Goal: Transaction & Acquisition: Download file/media

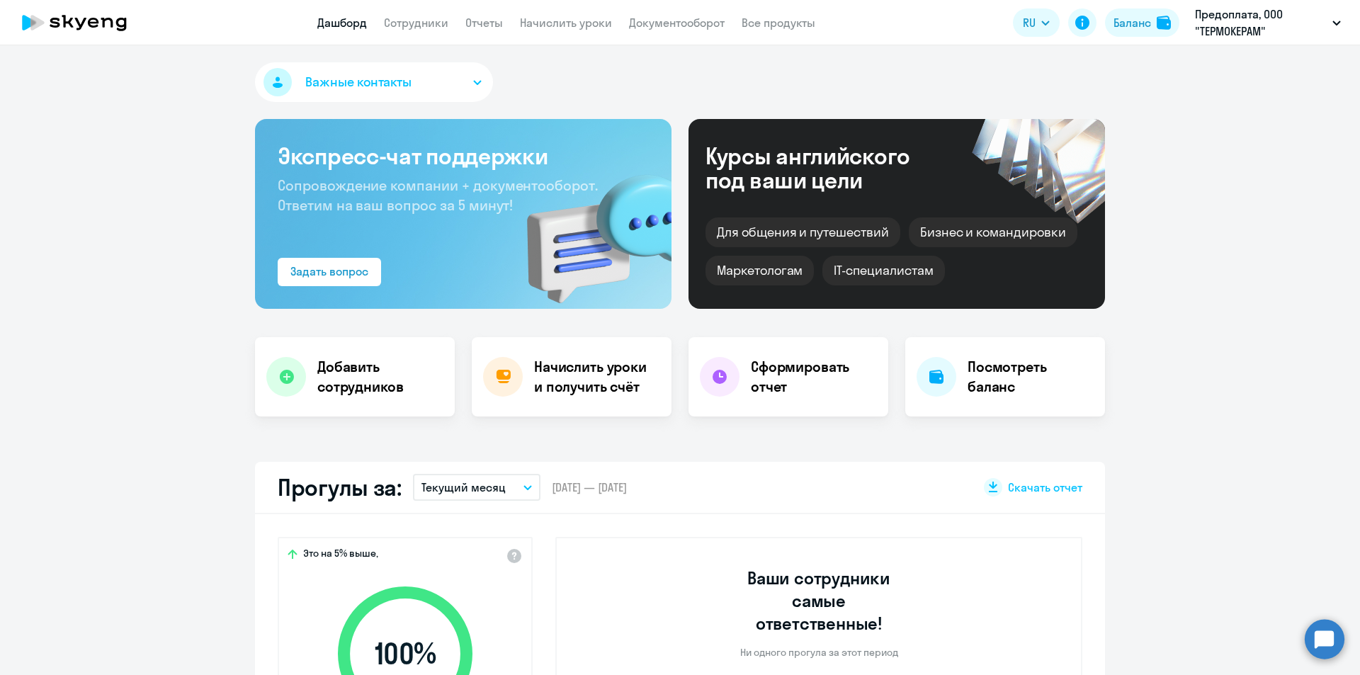
select select "30"
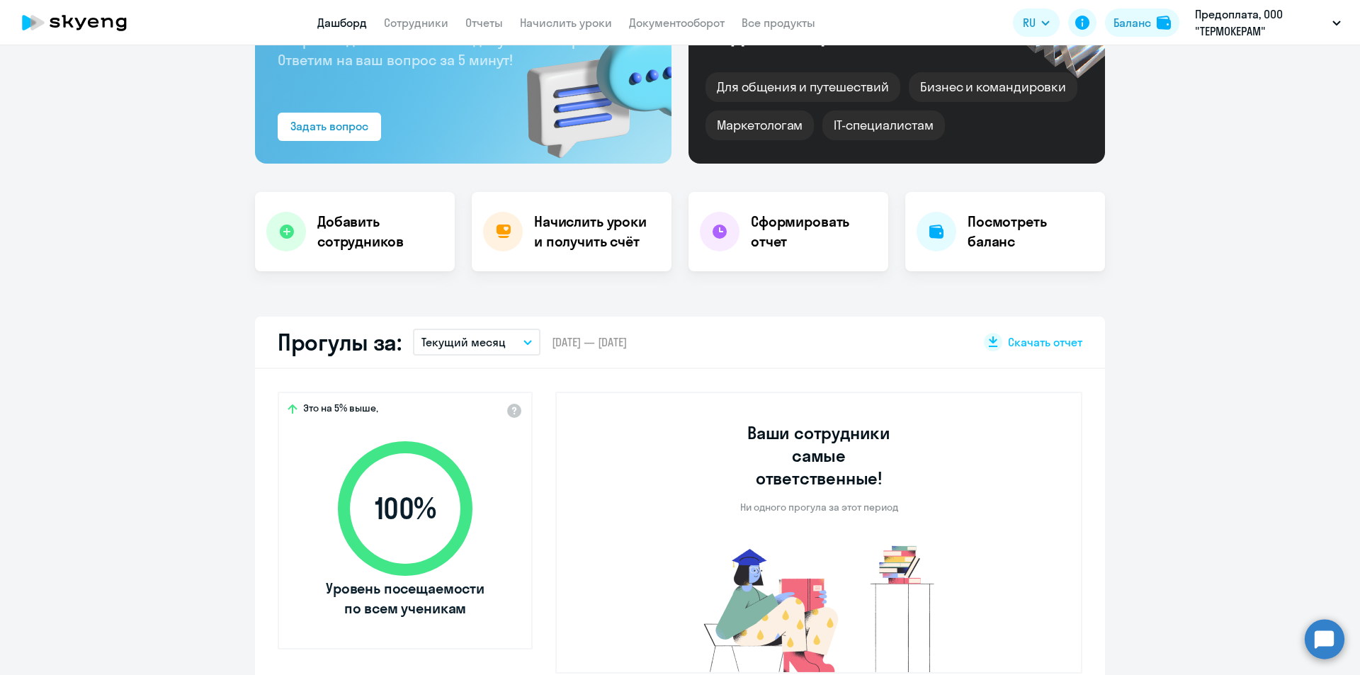
scroll to position [142, 0]
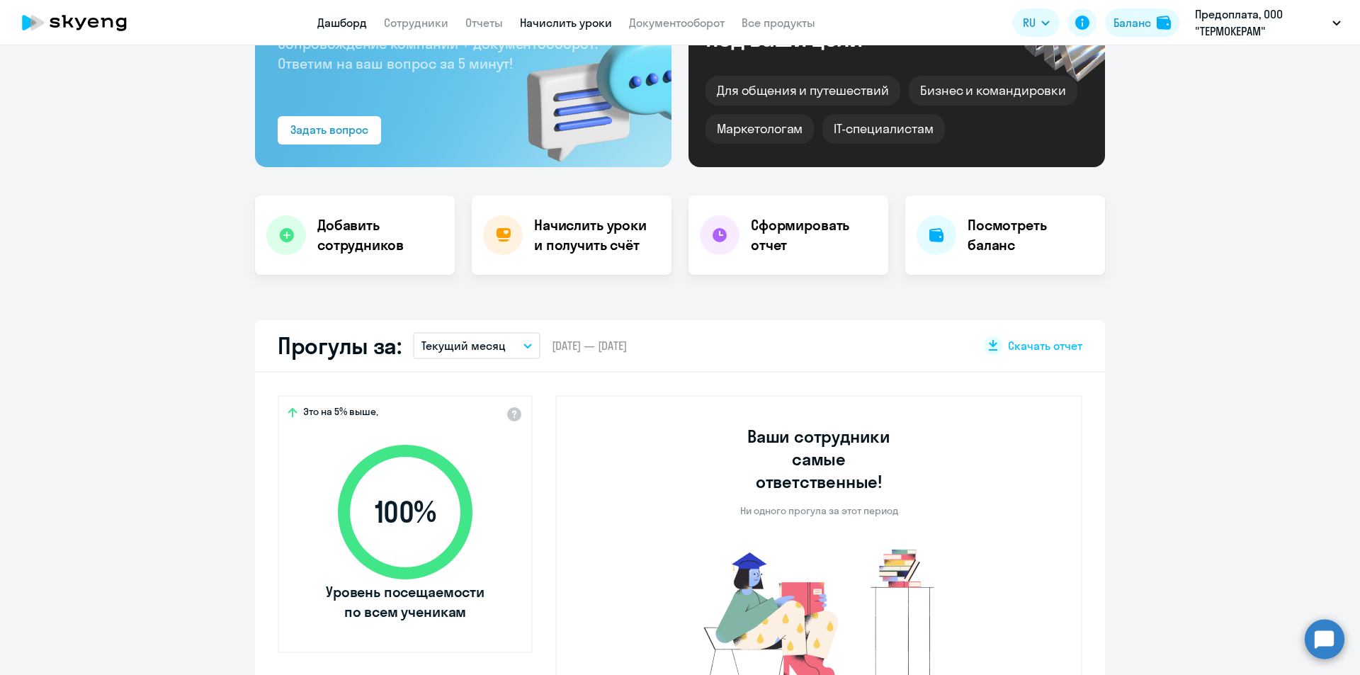
click at [590, 23] on link "Начислить уроки" at bounding box center [566, 23] width 92 height 14
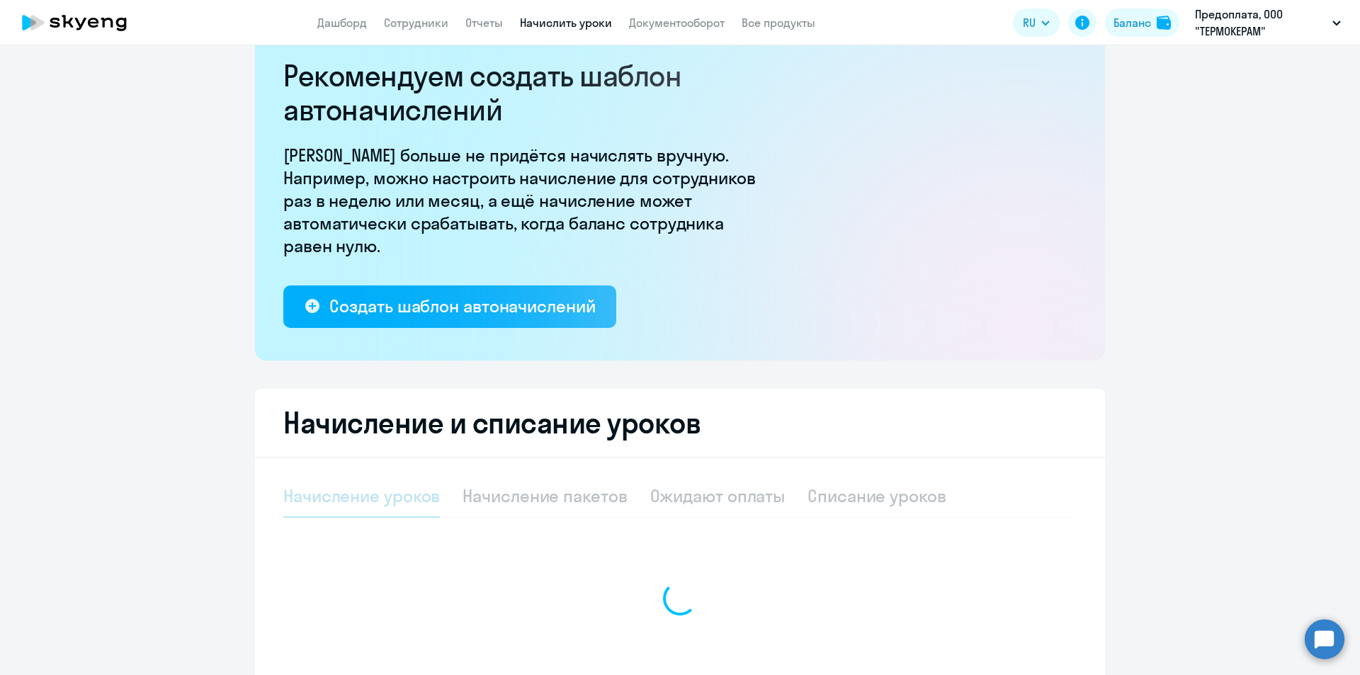
select select "10"
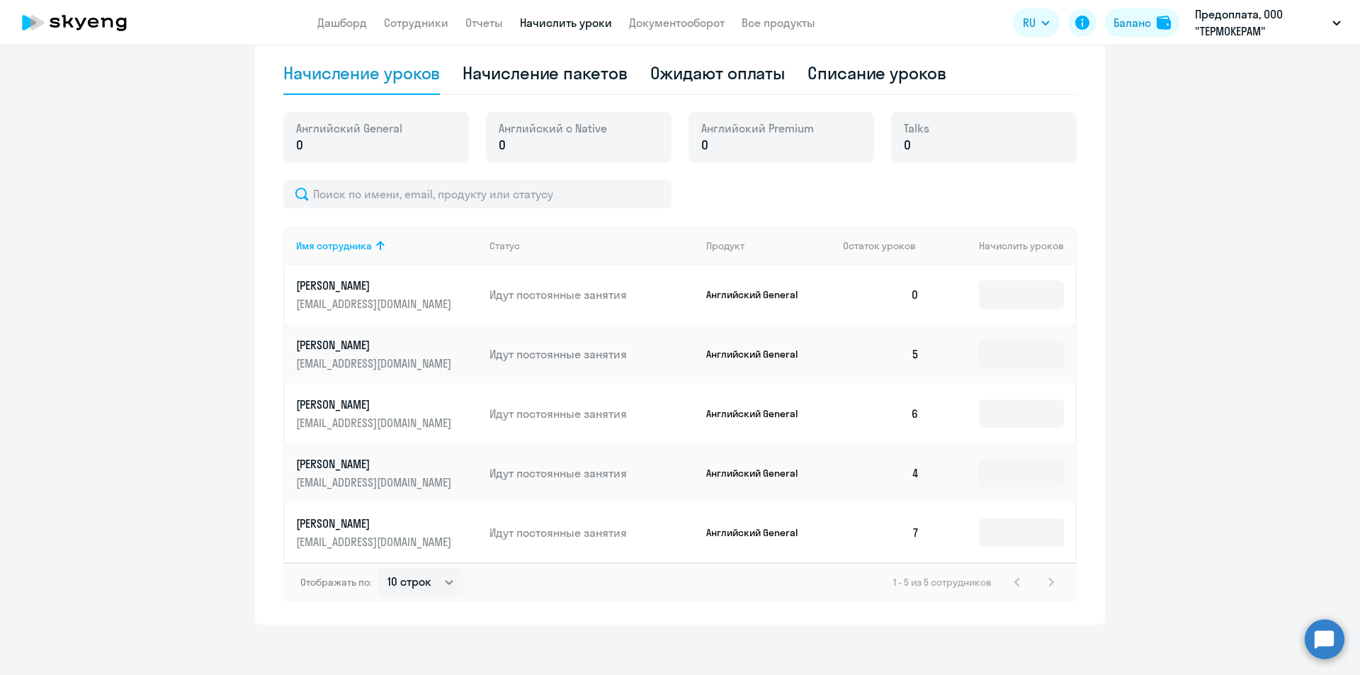
scroll to position [465, 0]
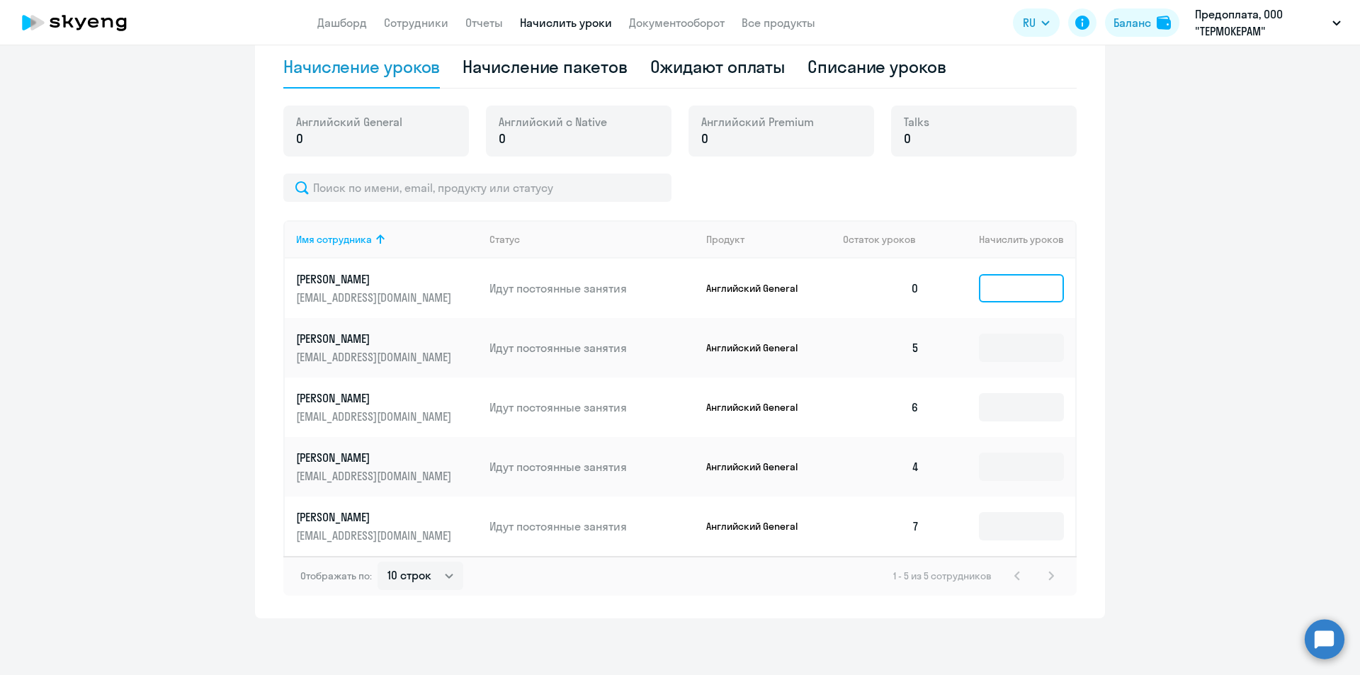
click at [1000, 295] on input at bounding box center [1021, 288] width 85 height 28
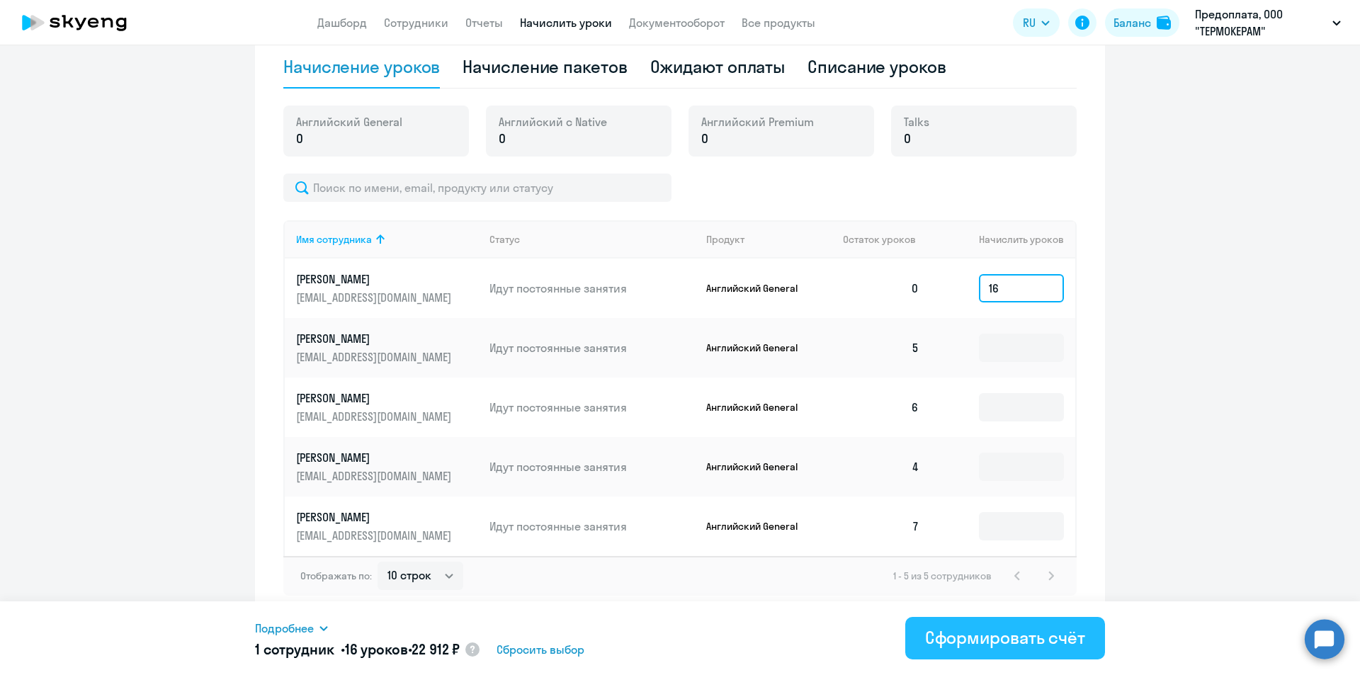
type input "16"
click at [963, 646] on div "Сформировать счёт" at bounding box center [1005, 637] width 160 height 23
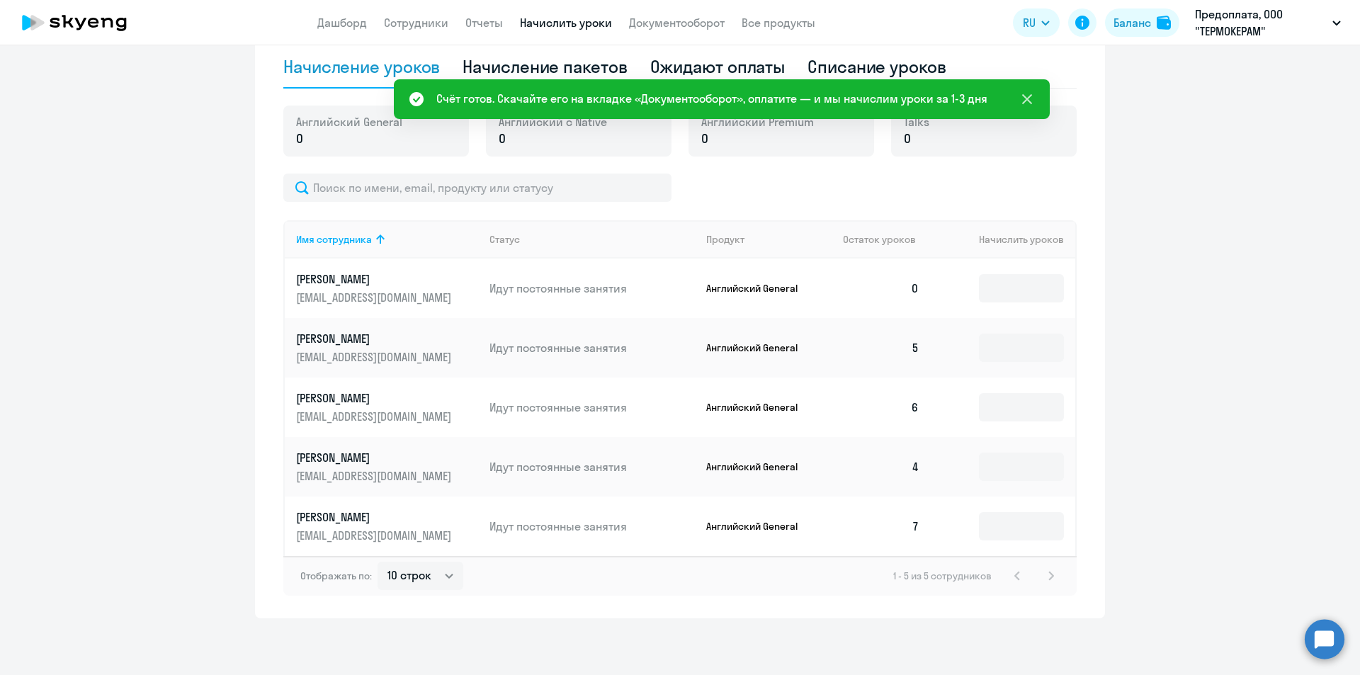
click at [1030, 103] on icon at bounding box center [1027, 99] width 10 height 10
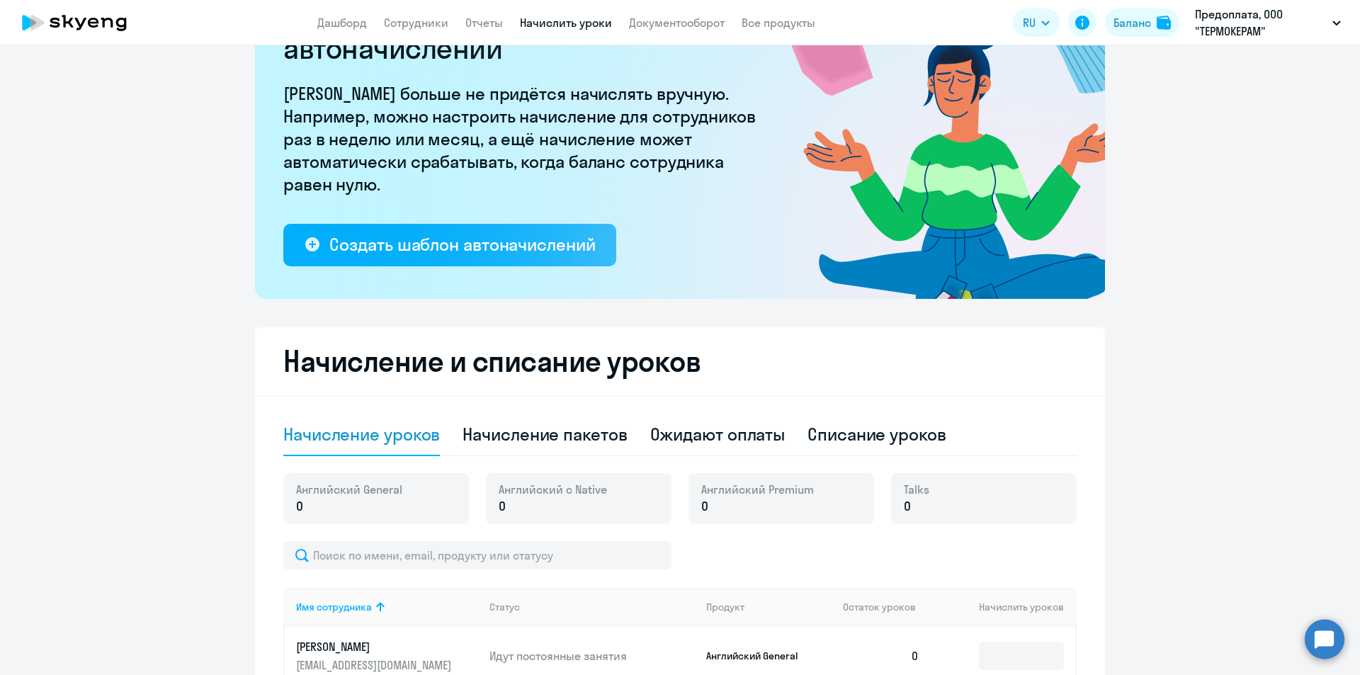
scroll to position [0, 0]
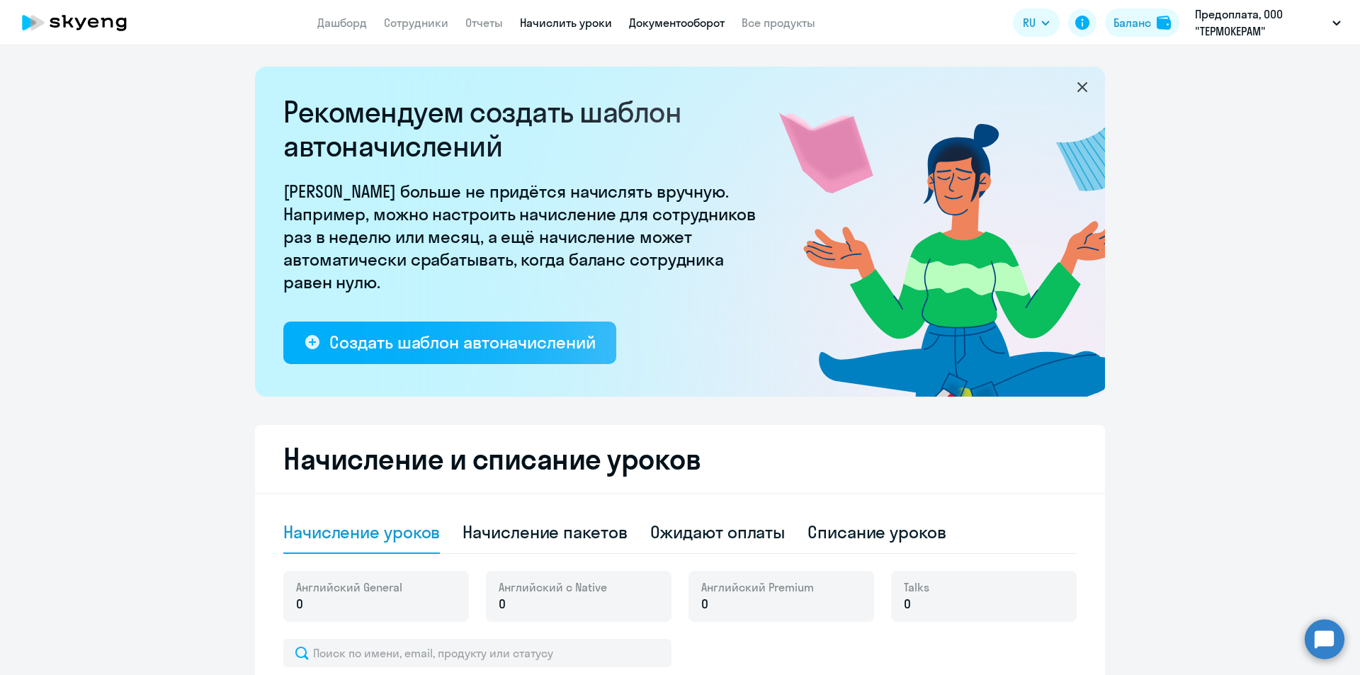
click at [698, 21] on link "Документооборот" at bounding box center [677, 23] width 96 height 14
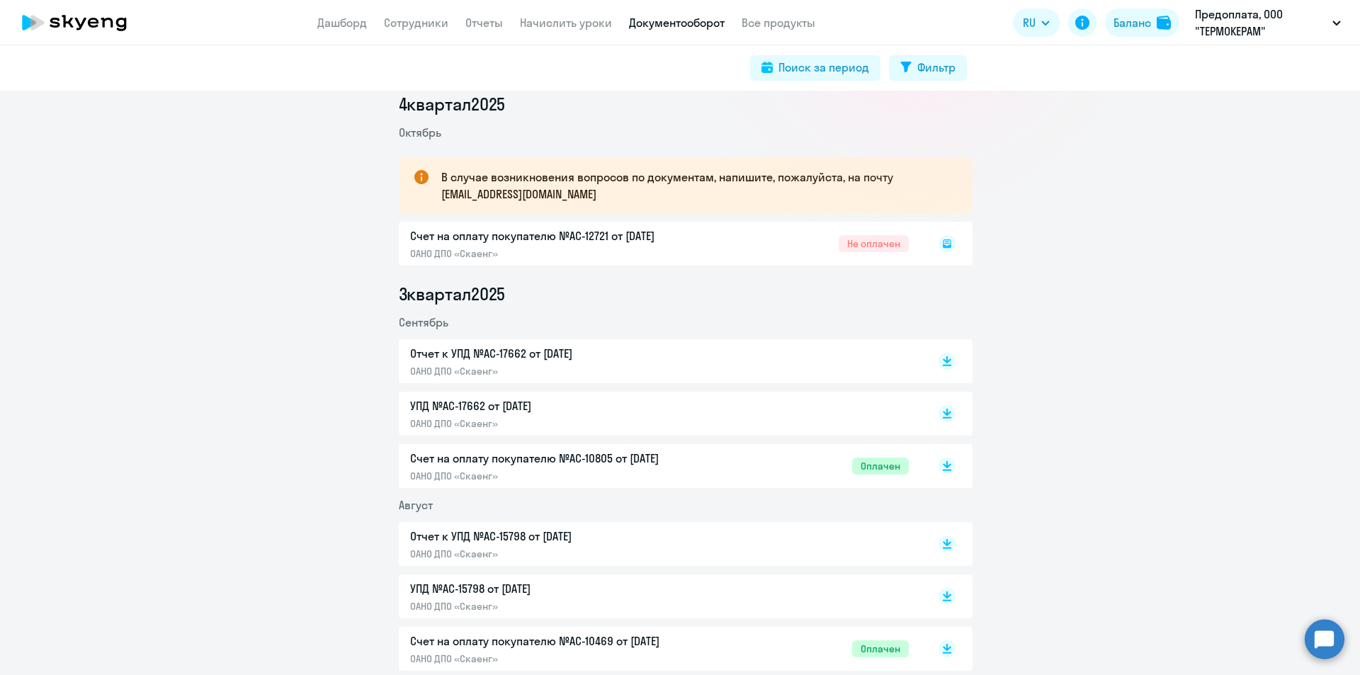
scroll to position [212, 0]
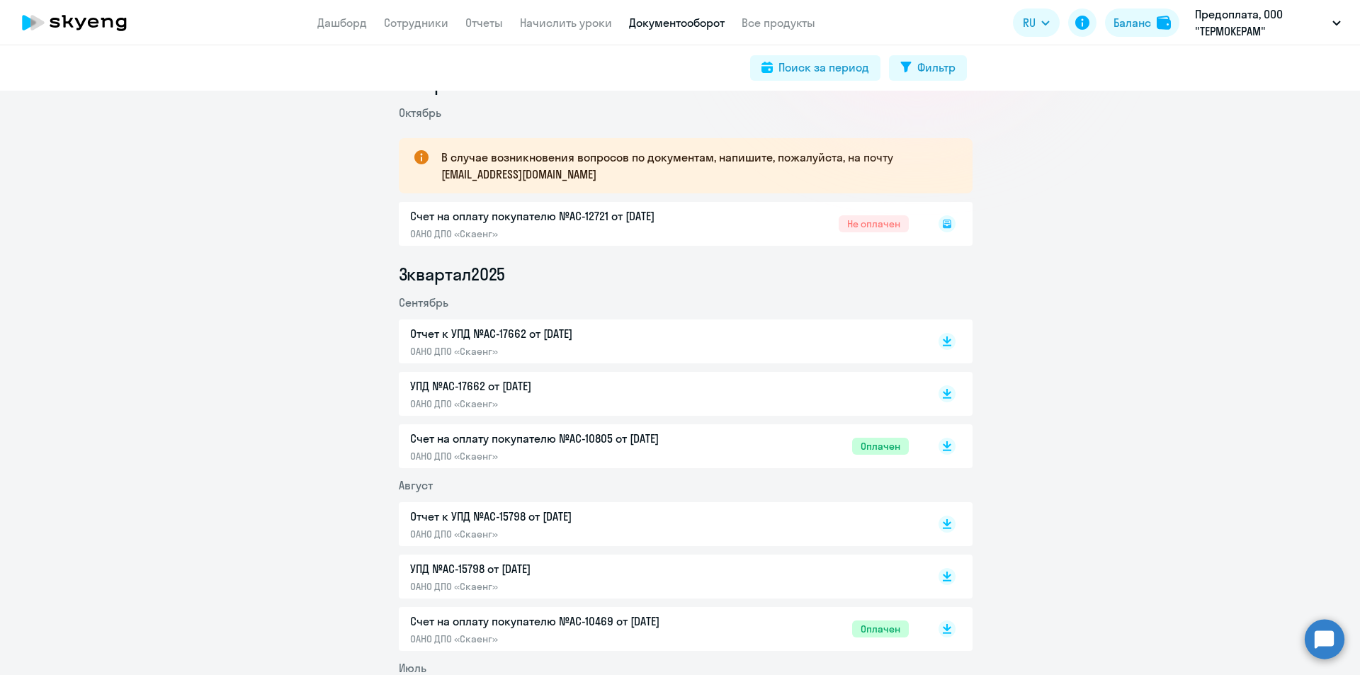
click at [939, 220] on icon at bounding box center [947, 223] width 17 height 17
click at [944, 222] on icon at bounding box center [946, 221] width 4 height 1
click at [939, 231] on rect at bounding box center [947, 223] width 17 height 17
click at [530, 208] on div "Счет на оплату покупателю №AC-12721 от 06.10.2025 ОАНО ДПО «Скаенг» Не оплачен" at bounding box center [686, 224] width 574 height 44
click at [537, 227] on div "Счет на оплату покупателю №AC-12721 от 06.10.2025 ОАНО ДПО «Скаенг» Не оплачен" at bounding box center [686, 224] width 574 height 44
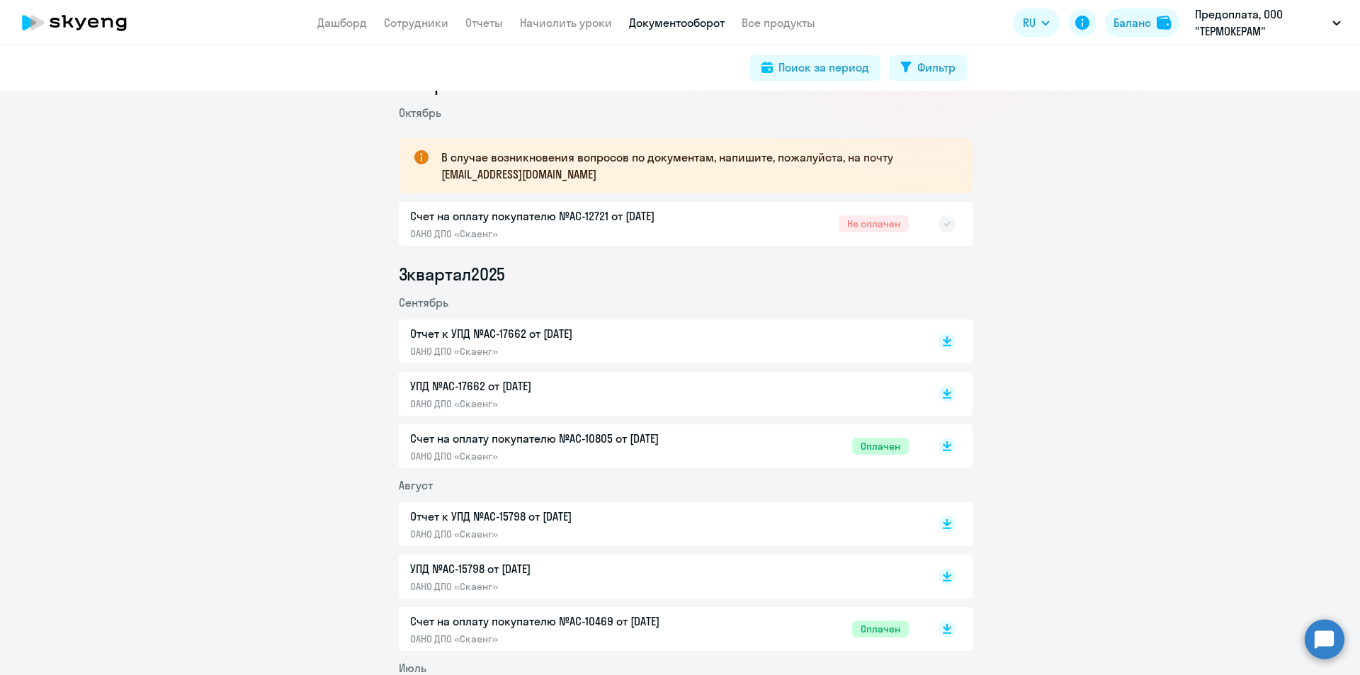
click at [939, 228] on icon at bounding box center [947, 223] width 17 height 17
click at [712, 221] on div "Счет на оплату покупателю №AC-12721 от 06.10.2025 ОАНО ДПО «Скаенг» Не оплачен" at bounding box center [686, 224] width 574 height 44
click at [623, 222] on div "Счет на оплату покупателю №AC-12721 от 06.10.2025 ОАНО ДПО «Скаенг» Не оплачен" at bounding box center [686, 224] width 574 height 44
click at [622, 221] on div "Счет на оплату покупателю №AC-12721 от 06.10.2025 ОАНО ДПО «Скаенг» Не оплачен" at bounding box center [686, 224] width 574 height 44
click at [623, 216] on div "Счет на оплату покупателю №AC-12721 от 06.10.2025 ОАНО ДПО «Скаенг» Не оплачен" at bounding box center [686, 224] width 574 height 44
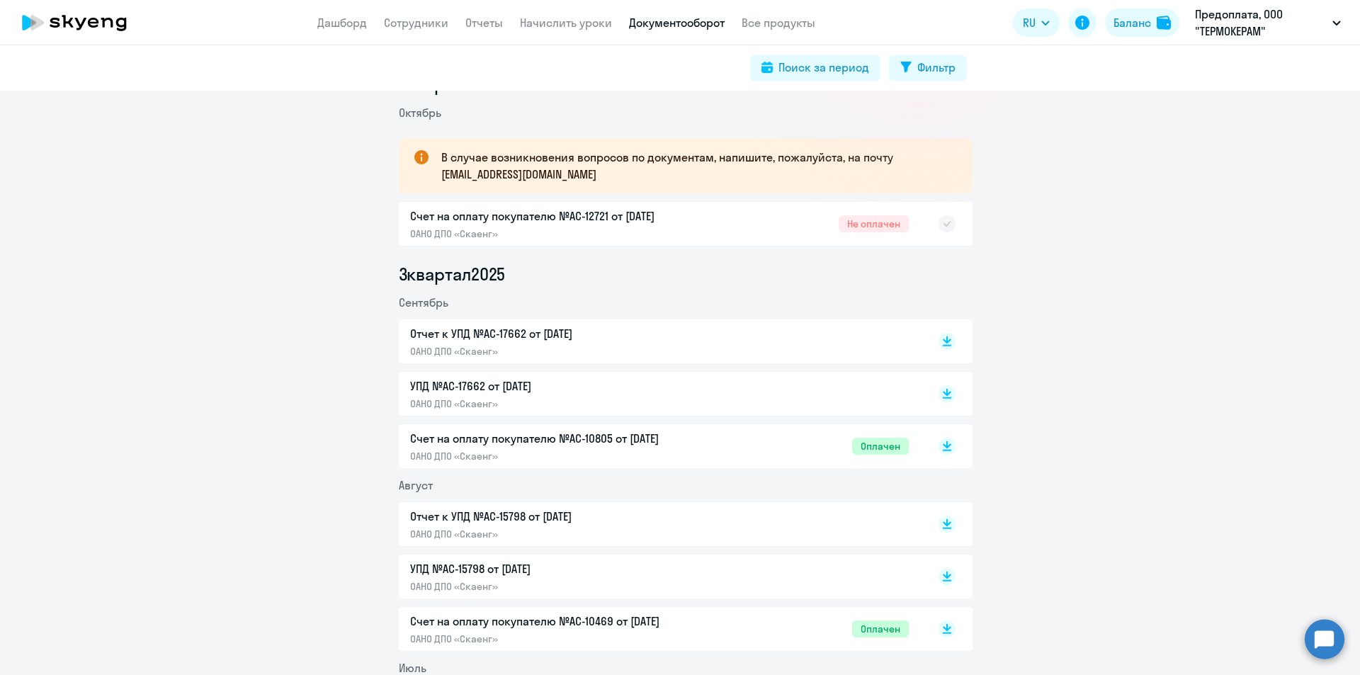
click at [941, 229] on rect at bounding box center [947, 223] width 17 height 17
click at [476, 222] on div "Счет на оплату покупателю №AC-12721 от 06.10.2025 ОАНО ДПО «Скаенг» Не оплачен" at bounding box center [686, 224] width 574 height 44
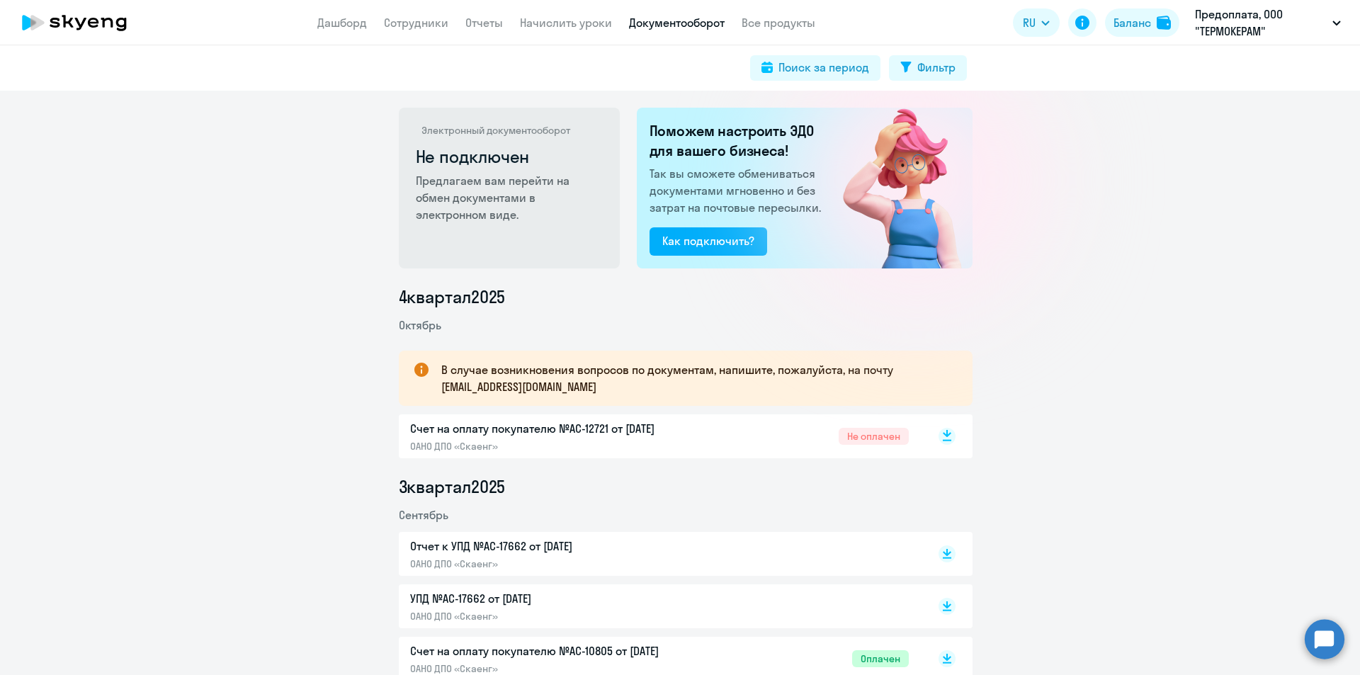
click at [941, 276] on div at bounding box center [917, 180] width 252 height 252
click at [943, 439] on rect at bounding box center [947, 436] width 17 height 17
